Goal: Task Accomplishment & Management: Use online tool/utility

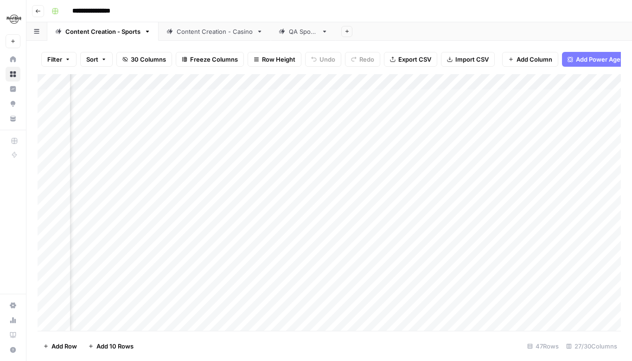
scroll to position [2, 1554]
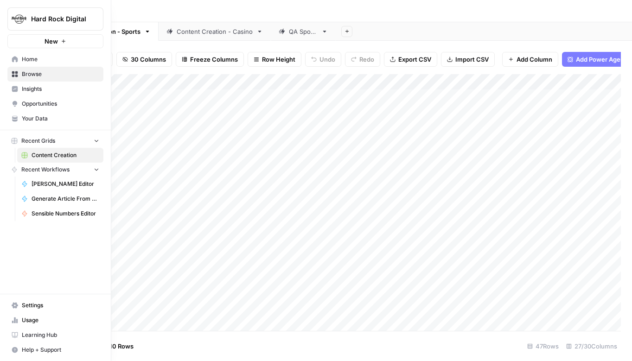
click at [10, 61] on link "Home" at bounding box center [55, 59] width 96 height 15
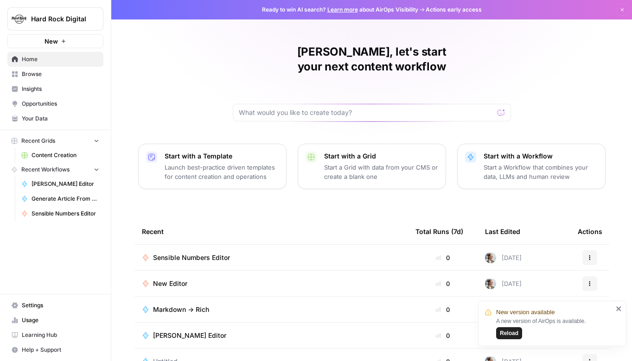
scroll to position [65, 0]
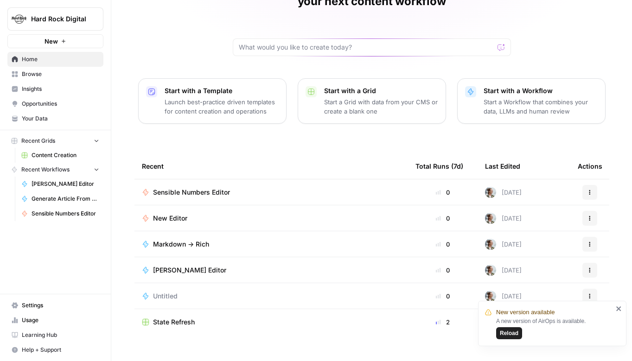
click at [172, 309] on td "State Refresh" at bounding box center [271, 322] width 274 height 26
click at [166, 318] on span "State Refresh" at bounding box center [174, 322] width 42 height 9
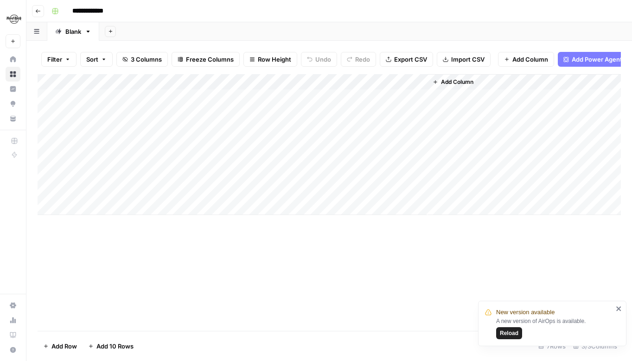
click at [324, 83] on div "Add Column" at bounding box center [329, 144] width 583 height 141
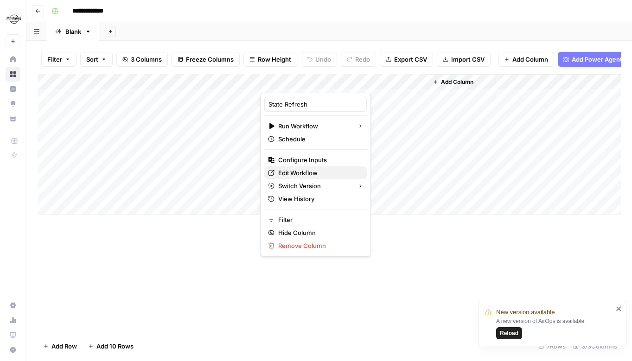
click at [308, 171] on span "Edit Workflow" at bounding box center [318, 172] width 81 height 9
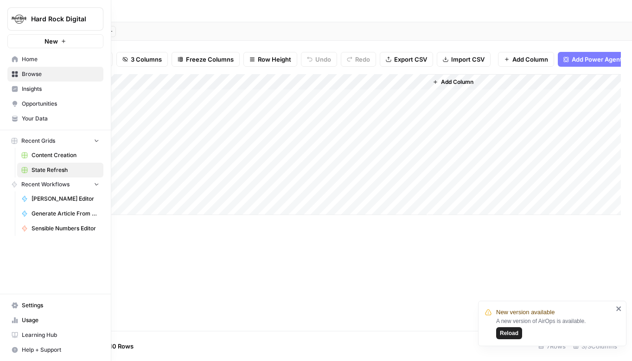
click at [15, 61] on icon at bounding box center [15, 59] width 6 height 6
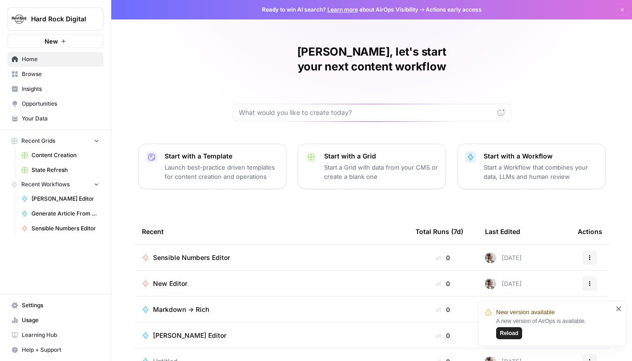
click at [186, 274] on td "New Editor" at bounding box center [271, 284] width 274 height 26
click at [170, 279] on span "New Editor" at bounding box center [170, 283] width 34 height 9
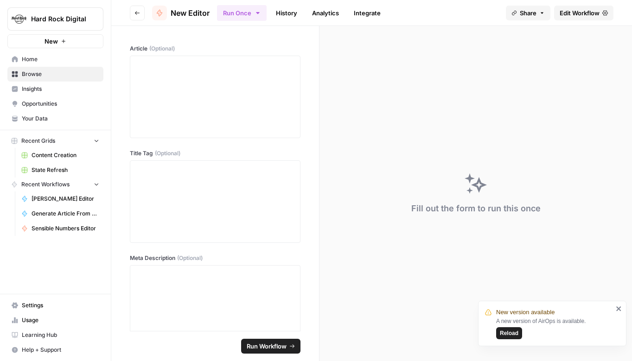
click at [197, 13] on span "New Editor" at bounding box center [190, 12] width 39 height 11
click at [134, 13] on icon "button" at bounding box center [137, 13] width 6 height 6
click at [210, 16] on span "New Editor" at bounding box center [190, 12] width 39 height 11
click at [38, 62] on span "Home" at bounding box center [60, 59] width 77 height 8
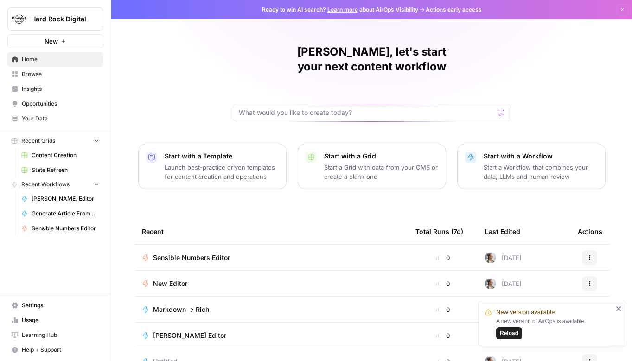
click at [184, 279] on span "New Editor" at bounding box center [170, 283] width 34 height 9
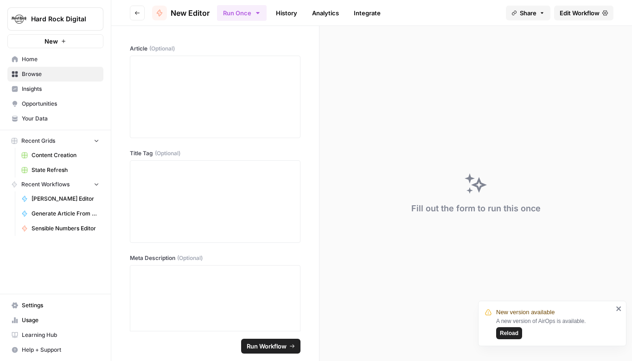
click at [41, 157] on span "Content Creation" at bounding box center [66, 155] width 68 height 8
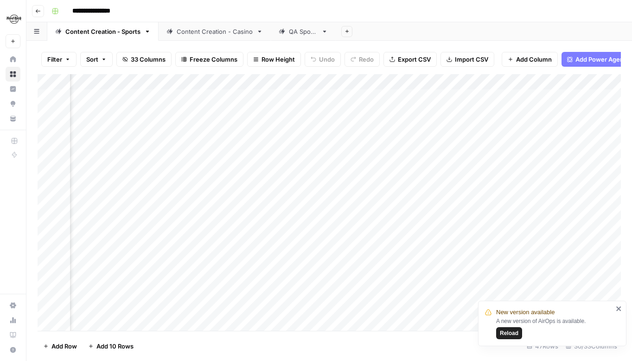
scroll to position [0, 1612]
click at [311, 83] on div "Add Column" at bounding box center [329, 202] width 583 height 257
click at [258, 204] on div "Add Column" at bounding box center [329, 202] width 583 height 257
click at [215, 79] on div "Add Column" at bounding box center [329, 202] width 583 height 257
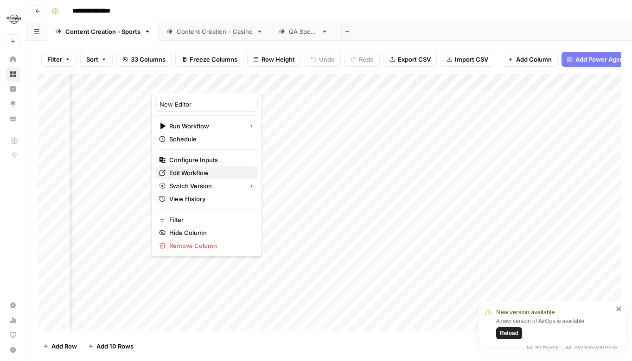
click at [211, 174] on span "Edit Workflow" at bounding box center [209, 172] width 81 height 9
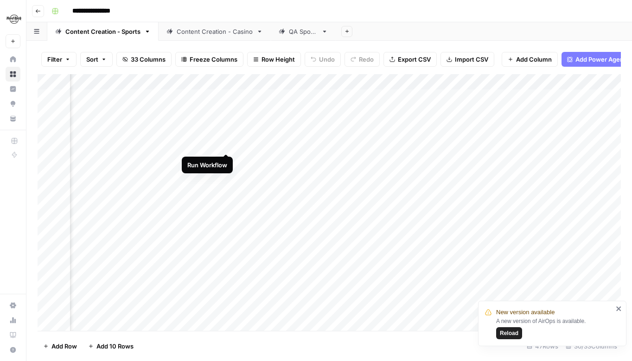
click at [230, 143] on div "Add Column" at bounding box center [329, 202] width 583 height 257
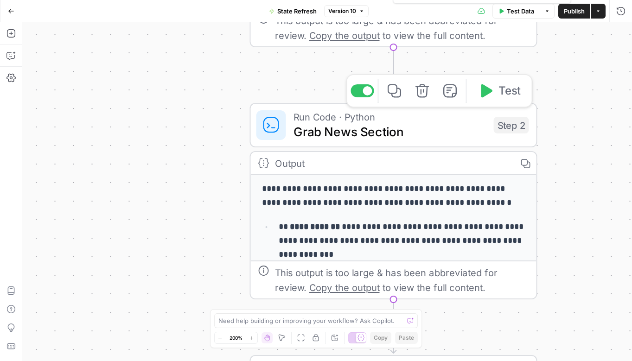
click at [417, 120] on span "Run Code · Python" at bounding box center [390, 116] width 193 height 15
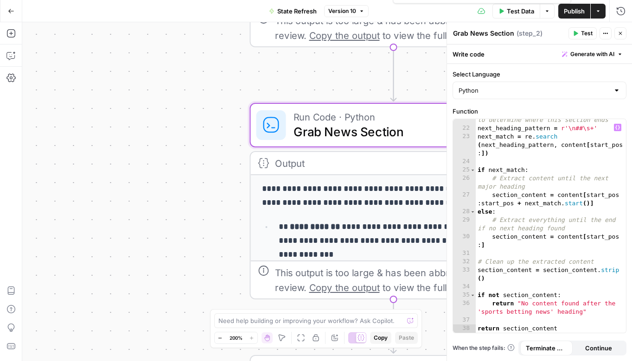
scroll to position [254, 0]
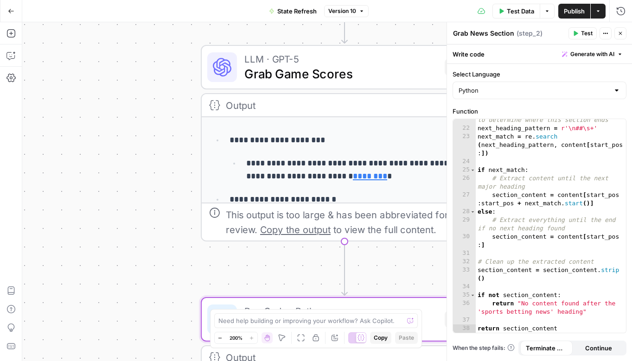
click at [364, 141] on p "**********" at bounding box center [354, 140] width 248 height 13
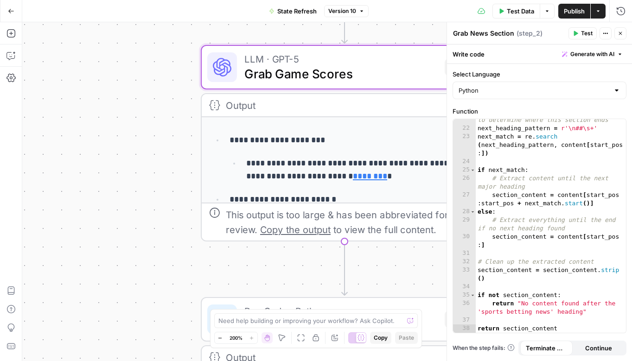
click at [620, 34] on icon "button" at bounding box center [621, 34] width 6 height 6
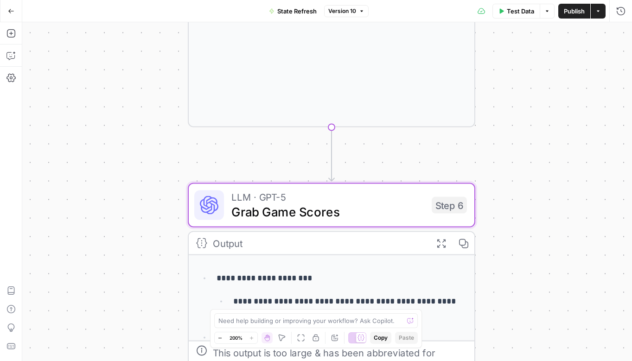
click at [361, 200] on span "LLM · GPT-5" at bounding box center [327, 197] width 193 height 15
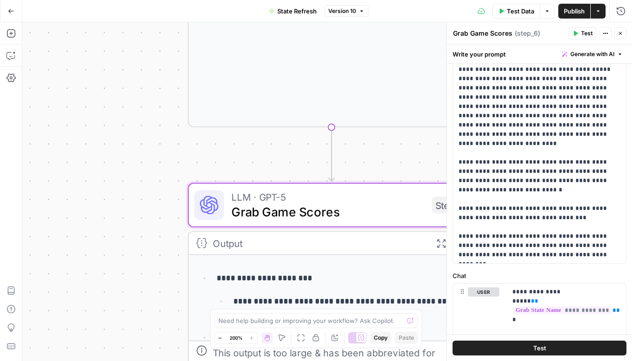
scroll to position [130, 0]
drag, startPoint x: 458, startPoint y: 208, endPoint x: 599, endPoint y: 224, distance: 141.5
click at [599, 224] on p "**********" at bounding box center [540, 120] width 162 height 278
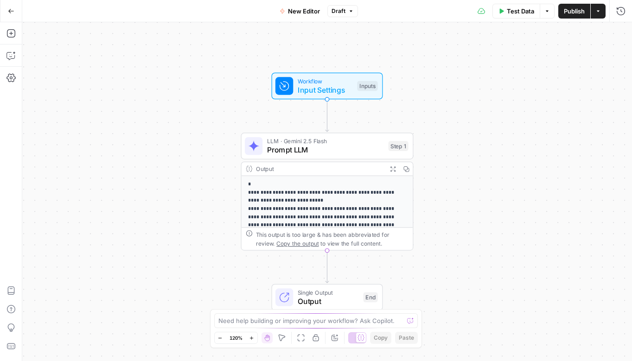
click at [304, 216] on p "**********" at bounding box center [327, 254] width 159 height 147
click at [282, 173] on div "Output" at bounding box center [319, 169] width 127 height 9
click at [307, 137] on span "LLM · Gemini 2.5 Flash" at bounding box center [325, 141] width 117 height 9
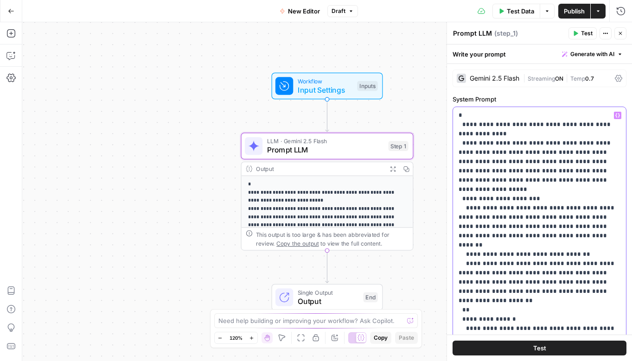
click at [455, 116] on div "**********" at bounding box center [539, 296] width 173 height 378
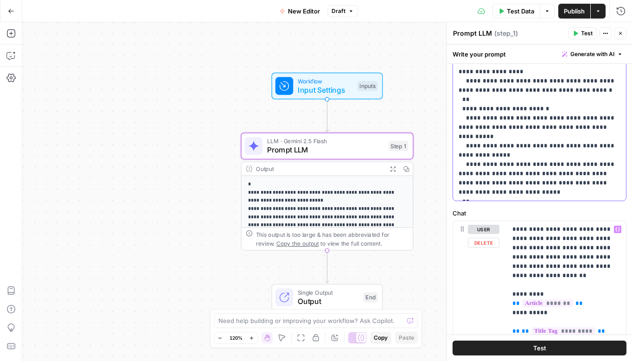
scroll to position [284, 0]
click at [505, 198] on div "**********" at bounding box center [539, 12] width 173 height 378
click at [569, 13] on span "Publish" at bounding box center [574, 10] width 21 height 9
